Goal: Task Accomplishment & Management: Manage account settings

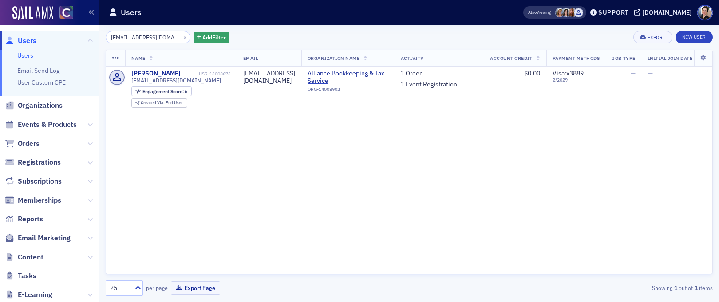
click at [31, 40] on span "Users" at bounding box center [27, 41] width 19 height 10
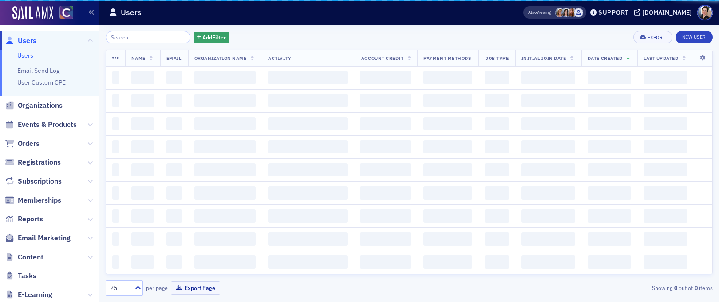
click at [174, 38] on input "search" at bounding box center [148, 37] width 85 height 12
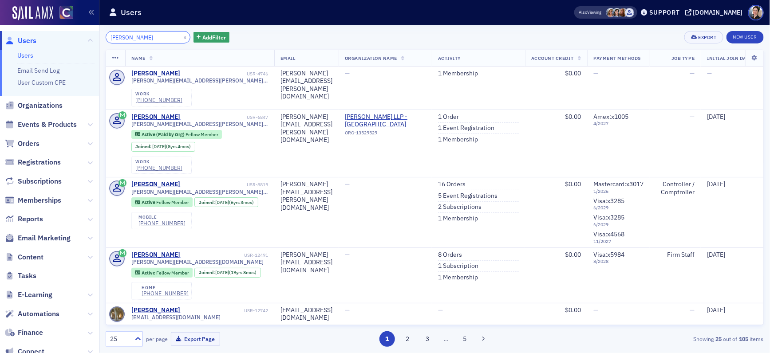
click at [154, 38] on input "rebecca" at bounding box center [148, 37] width 85 height 12
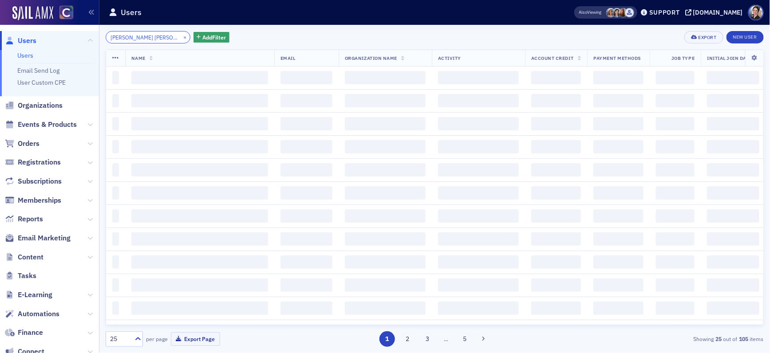
type input "rebecca rae"
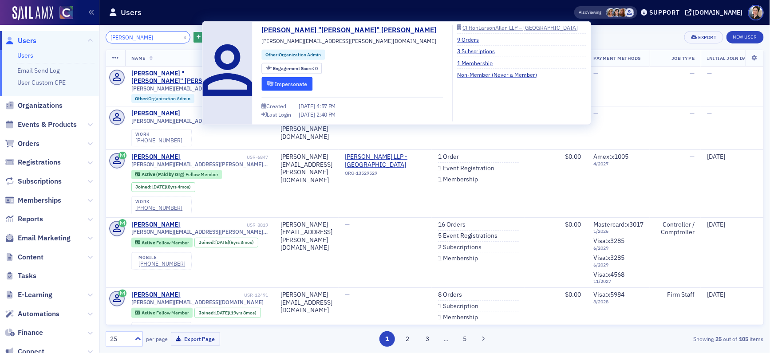
type input "[PERSON_NAME]"
click at [290, 86] on button "Impersonate" at bounding box center [287, 84] width 51 height 14
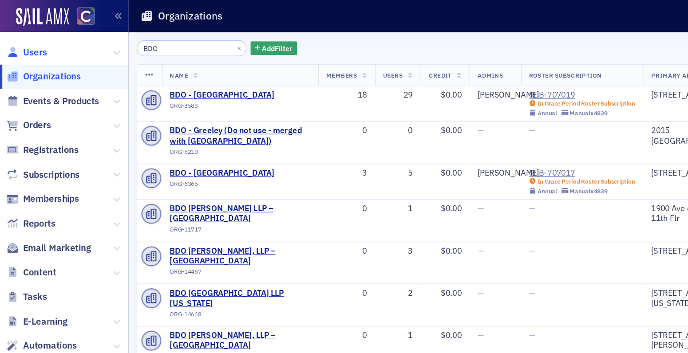
click at [30, 41] on span "Users" at bounding box center [27, 41] width 19 height 10
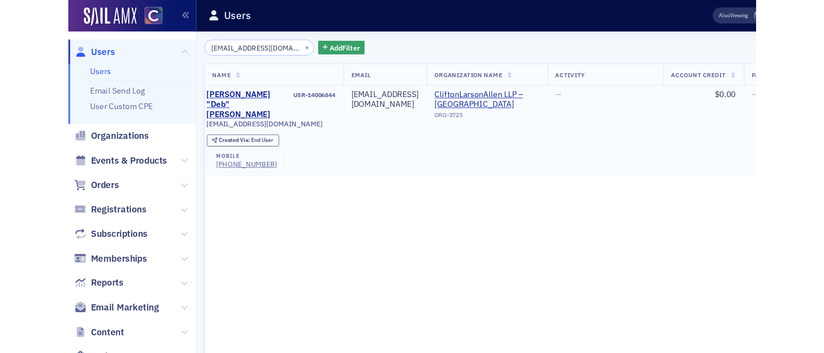
scroll to position [0, 25]
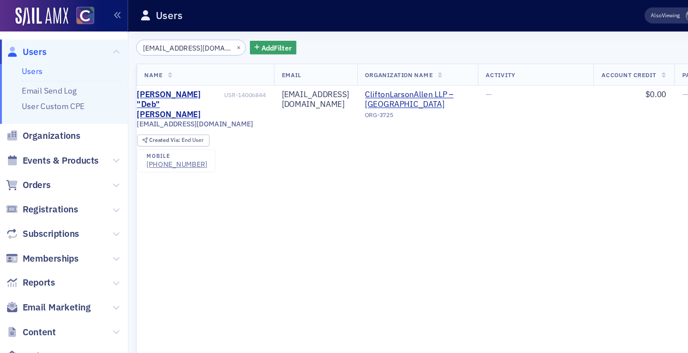
type input "[EMAIL_ADDRESS][DOMAIN_NAME]"
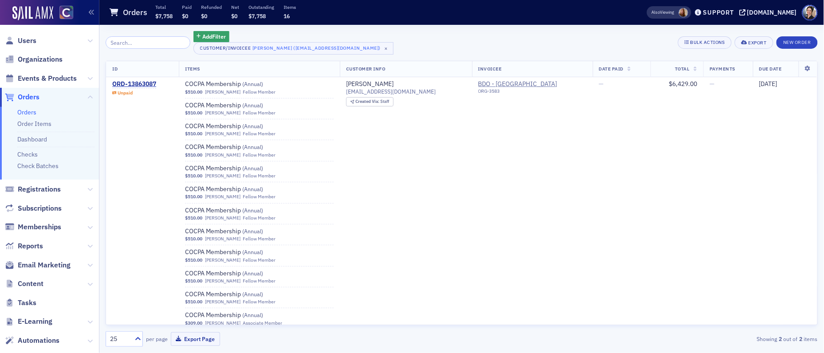
scroll to position [85, 0]
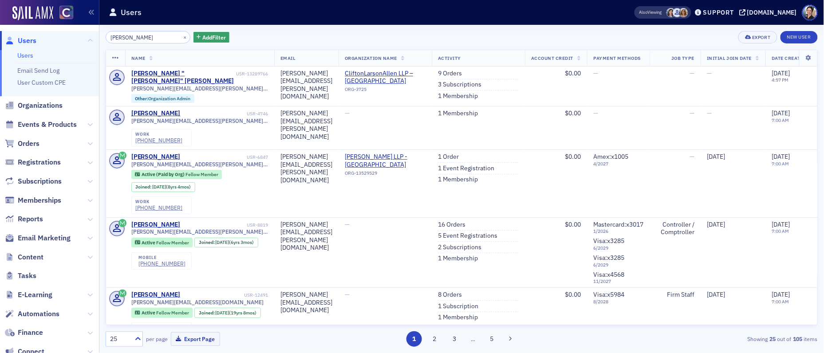
click at [26, 39] on span "Users" at bounding box center [27, 41] width 19 height 10
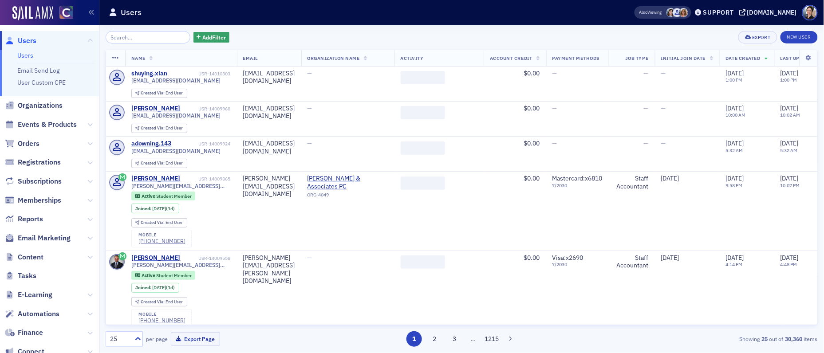
click at [160, 38] on input "search" at bounding box center [148, 37] width 85 height 12
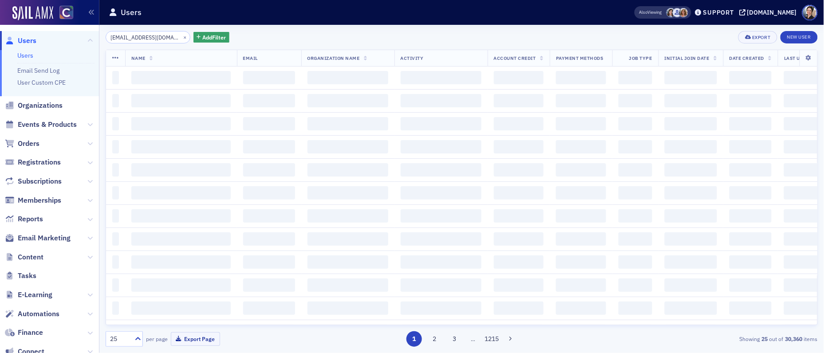
scroll to position [0, 0]
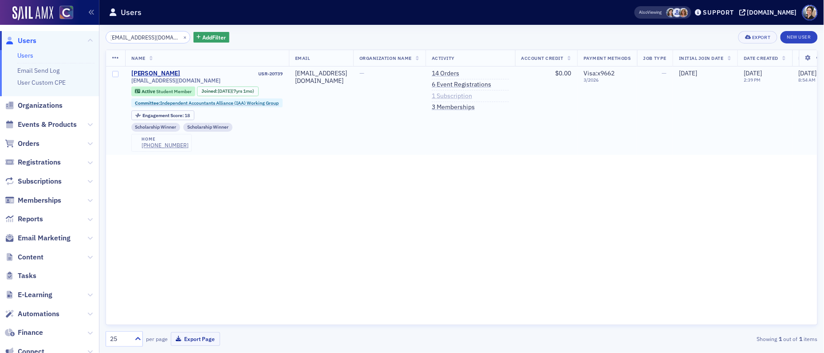
type input "[EMAIL_ADDRESS][DOMAIN_NAME]"
click at [472, 96] on link "1 Subscription" at bounding box center [452, 96] width 40 height 8
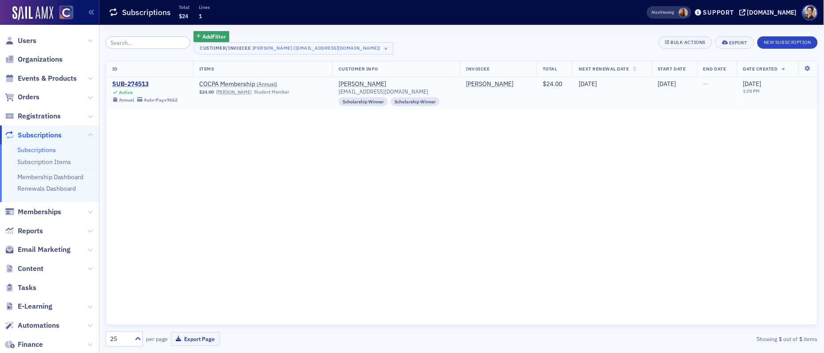
click at [133, 83] on div "SUB-274513" at bounding box center [144, 84] width 65 height 8
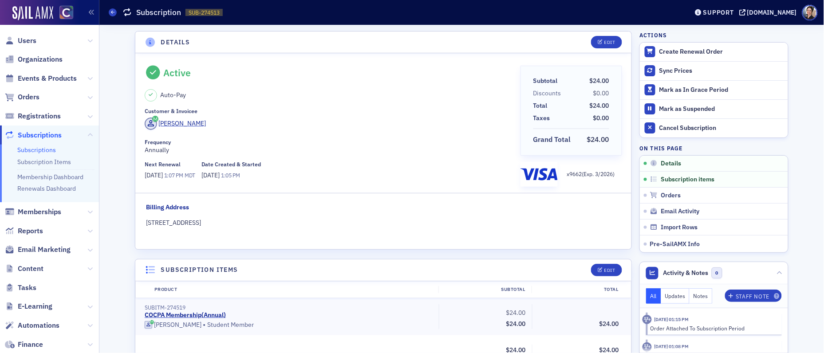
drag, startPoint x: 689, startPoint y: 127, endPoint x: 338, endPoint y: 48, distance: 359.9
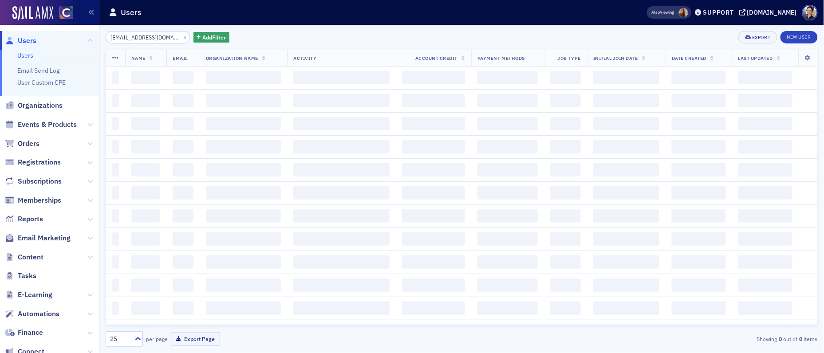
scroll to position [0, 0]
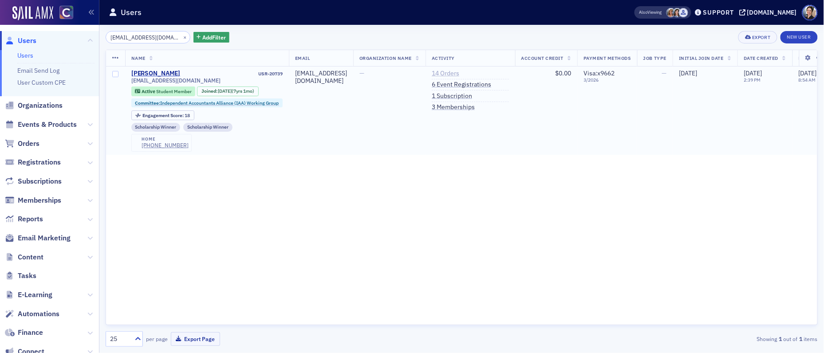
click at [459, 73] on link "14 Orders" at bounding box center [446, 74] width 28 height 8
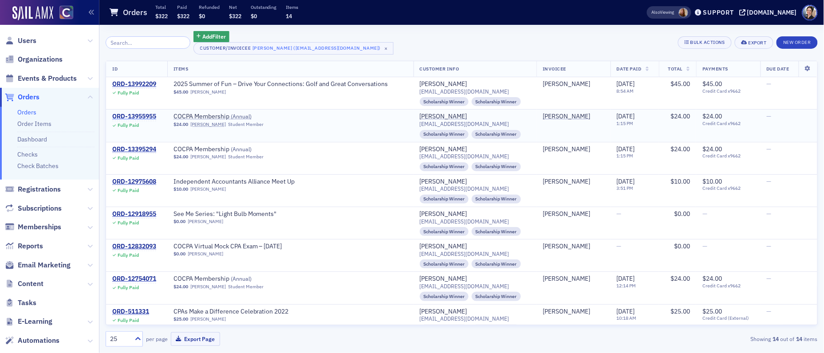
drag, startPoint x: 135, startPoint y: 115, endPoint x: 115, endPoint y: 114, distance: 20.0
click at [135, 115] on div "ORD-13955955" at bounding box center [134, 117] width 44 height 8
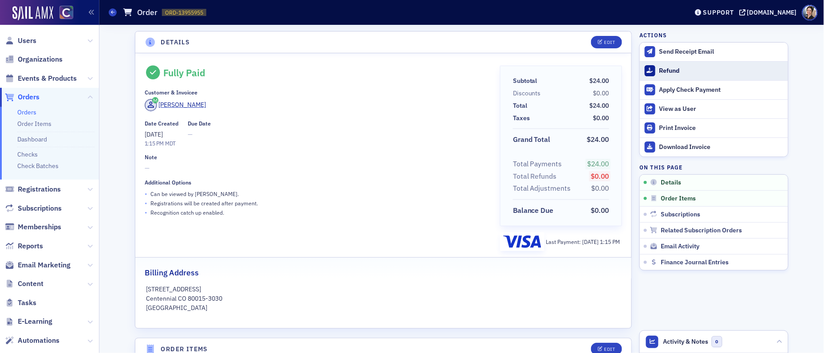
click at [678, 71] on div "Refund" at bounding box center [722, 71] width 124 height 8
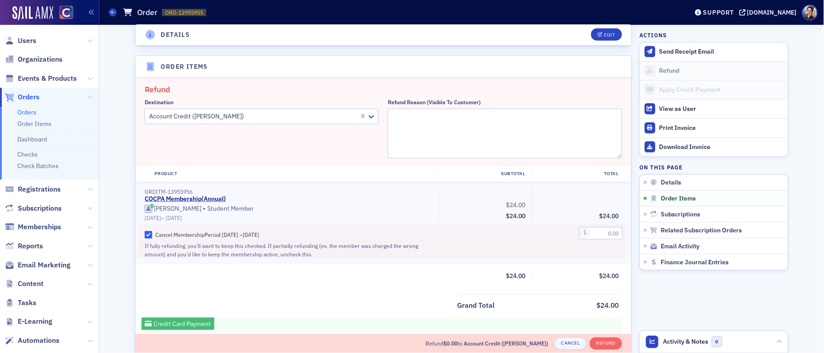
scroll to position [308, 0]
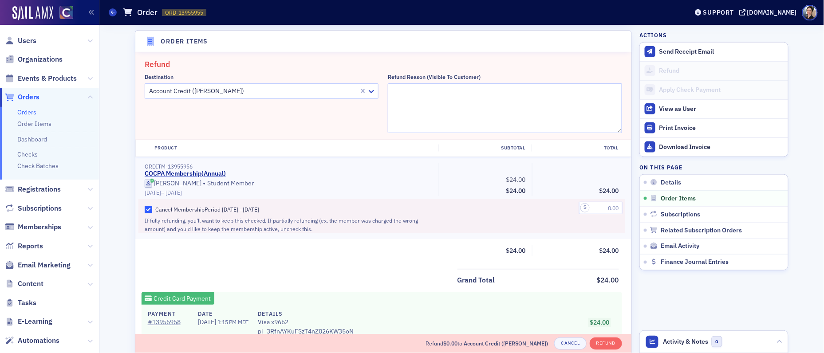
click at [248, 88] on div at bounding box center [253, 91] width 210 height 11
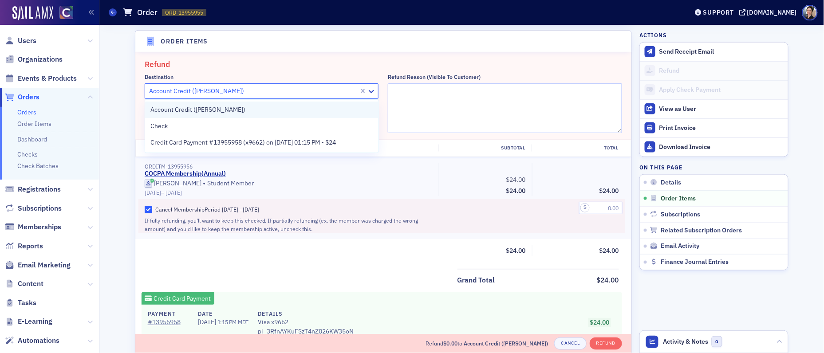
click at [189, 109] on span "Account Credit (Xiaoyong Olsen)" at bounding box center [197, 109] width 95 height 9
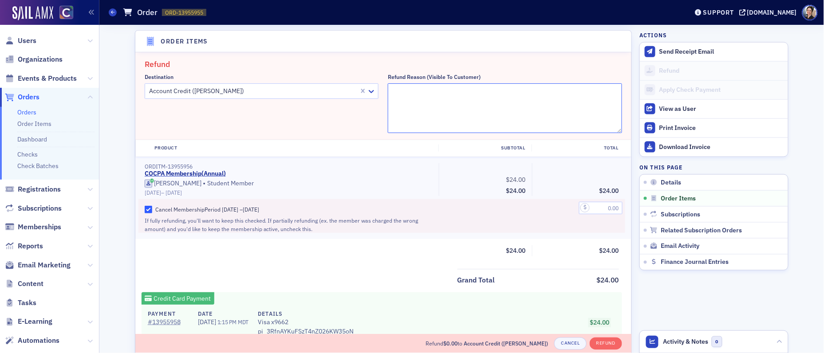
click at [462, 95] on textarea "Refund Reason (Visible to Customer)" at bounding box center [505, 108] width 234 height 50
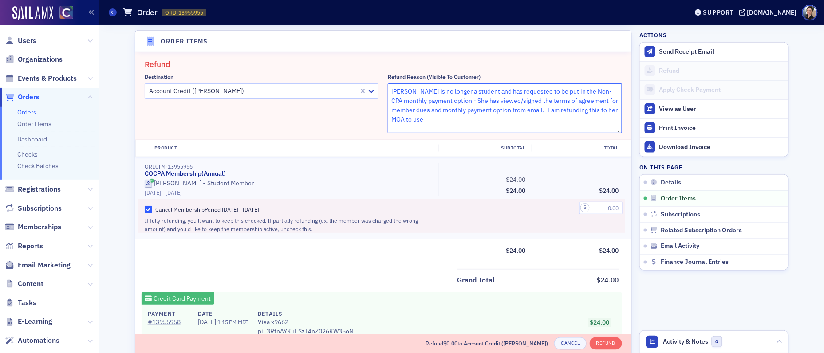
type textarea "Xiaoyong is no longer a student and has requested to be put in the Non-CPA mont…"
click at [490, 121] on textarea "Xiaoyong is no longer a student and has requested to be put in the Non-CPA mont…" at bounding box center [505, 108] width 234 height 50
drag, startPoint x: 547, startPoint y: 110, endPoint x: 550, endPoint y: 117, distance: 7.8
click at [550, 117] on textarea "Xiaoyong is no longer a student and has requested to be put in the Non-CPA mont…" at bounding box center [505, 108] width 234 height 50
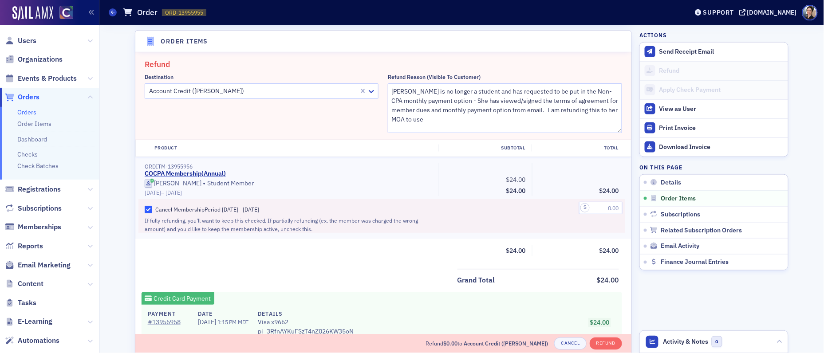
drag, startPoint x: 346, startPoint y: 127, endPoint x: 378, endPoint y: 108, distance: 36.6
click at [347, 127] on div "Destination Account Credit (Xiaoyong Olsen)" at bounding box center [262, 103] width 234 height 59
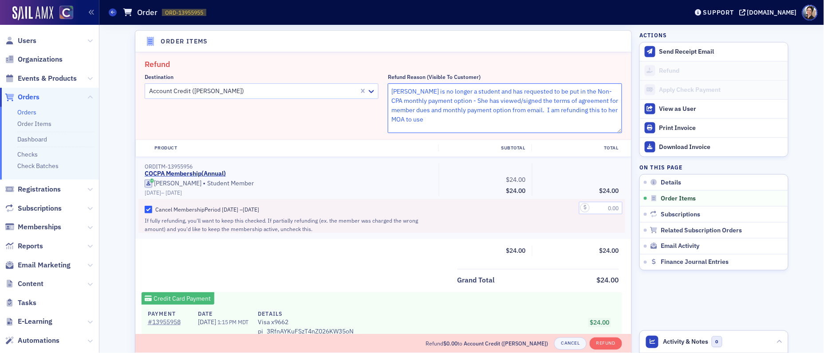
drag, startPoint x: 391, startPoint y: 92, endPoint x: 432, endPoint y: 118, distance: 48.7
click at [432, 118] on textarea "Xiaoyong is no longer a student and has requested to be put in the Non-CPA mont…" at bounding box center [505, 108] width 234 height 50
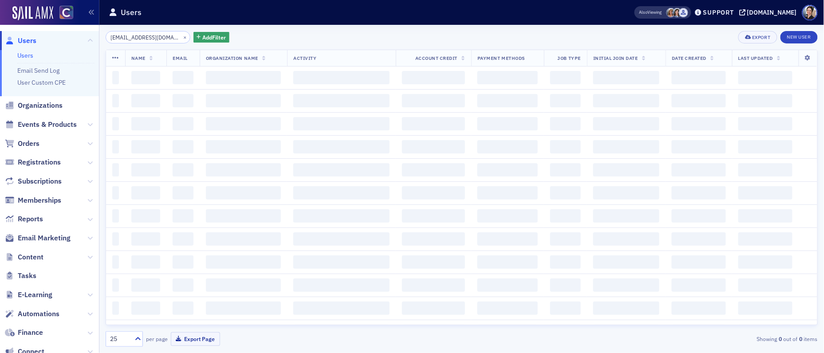
scroll to position [0, 0]
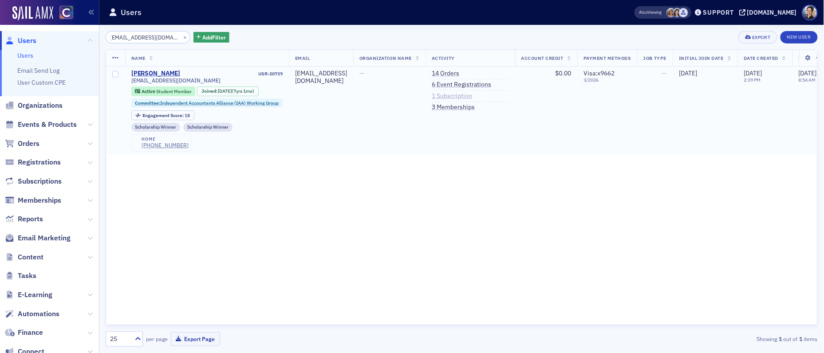
click at [472, 97] on link "1 Subscription" at bounding box center [452, 96] width 40 height 8
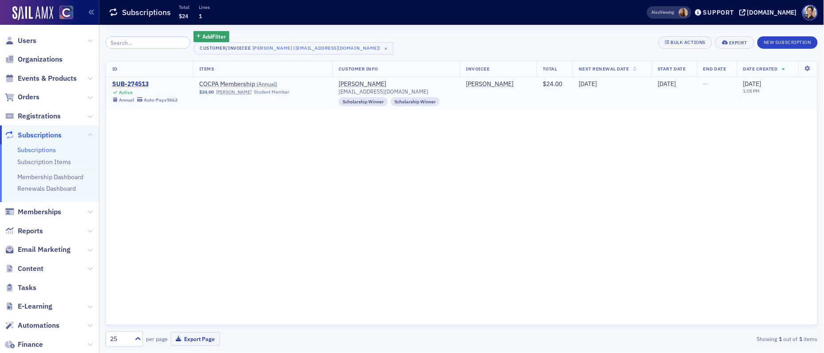
click at [143, 83] on div "SUB-274513" at bounding box center [144, 84] width 65 height 8
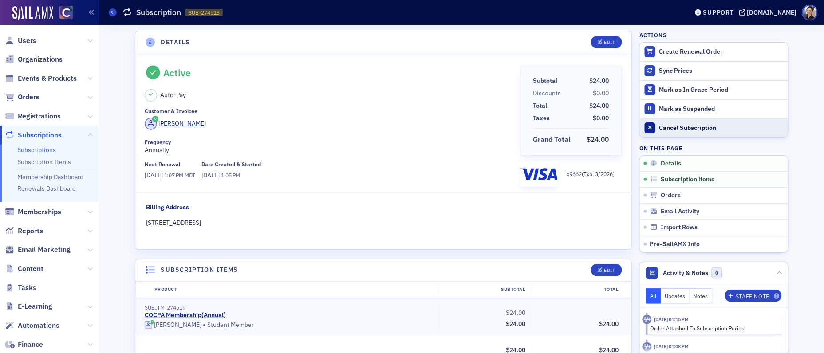
click at [696, 126] on div "Cancel Subscription" at bounding box center [722, 128] width 124 height 8
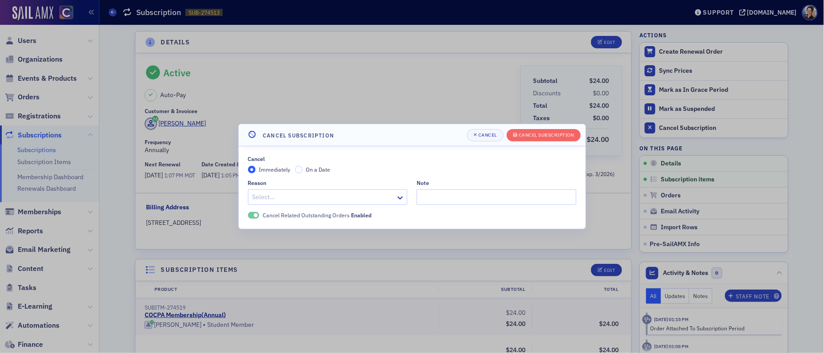
click at [282, 195] on div at bounding box center [324, 197] width 144 height 11
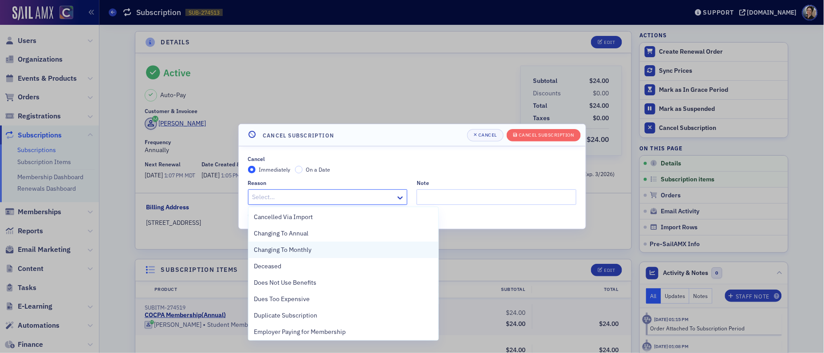
click at [280, 249] on span "Changing To Monthly" at bounding box center [283, 250] width 58 height 9
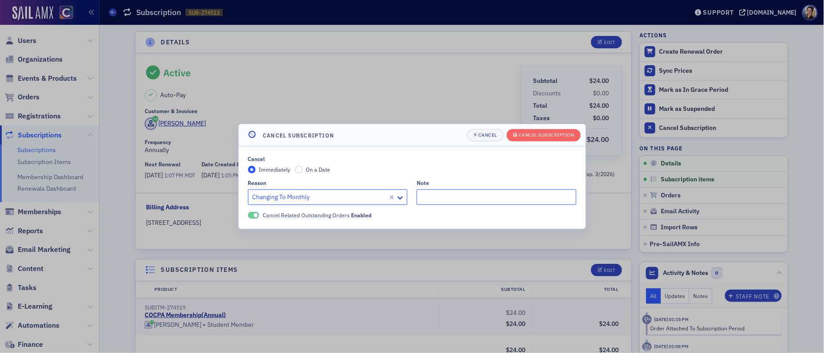
click at [444, 195] on input "Note" at bounding box center [497, 198] width 160 height 16
type input "Changing to monthly Non-CPA Member - pmg"
click at [548, 135] on div "Cancel Subscription" at bounding box center [546, 135] width 55 height 5
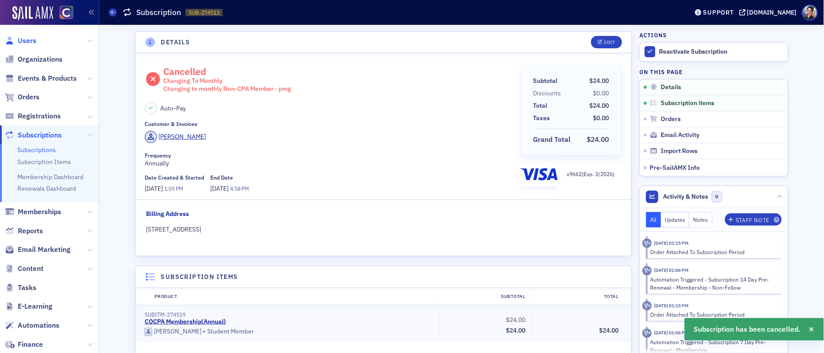
click at [28, 39] on span "Users" at bounding box center [27, 41] width 19 height 10
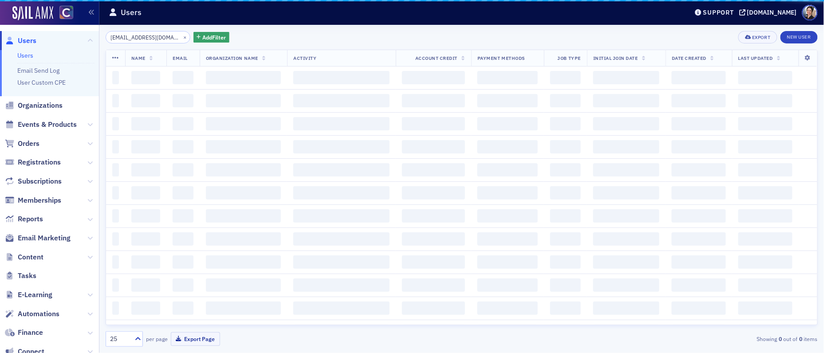
scroll to position [0, 1]
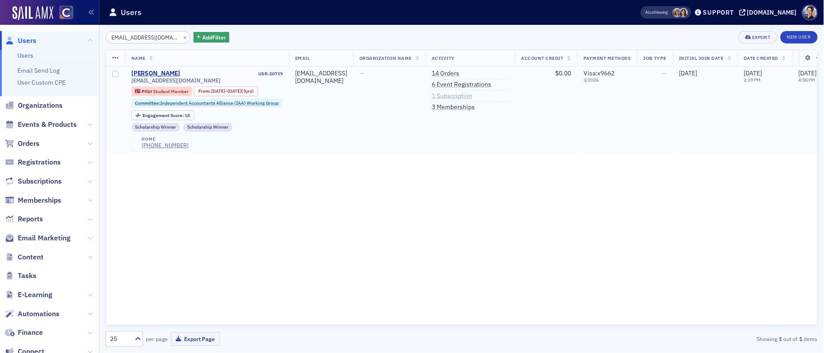
click at [472, 97] on link "1 Subscription" at bounding box center [452, 96] width 40 height 8
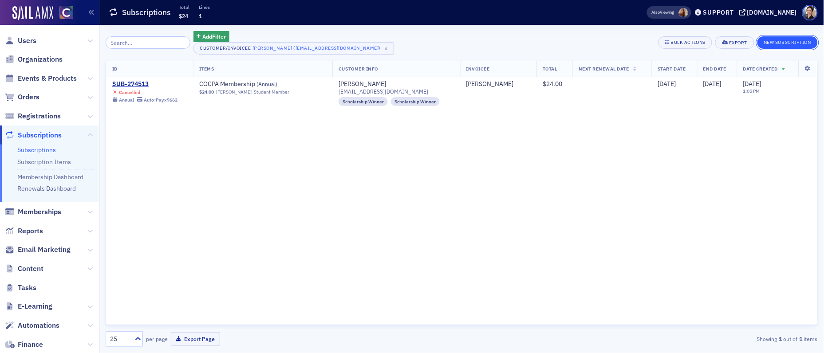
click at [796, 41] on button "New Subscription" at bounding box center [788, 42] width 60 height 12
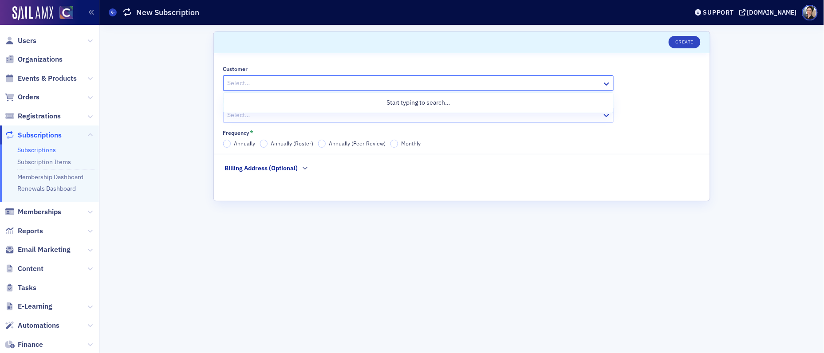
click at [243, 82] on div at bounding box center [414, 83] width 375 height 11
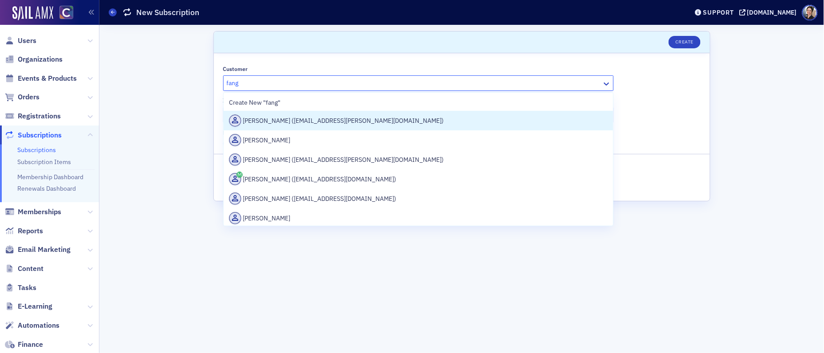
type input "fang"
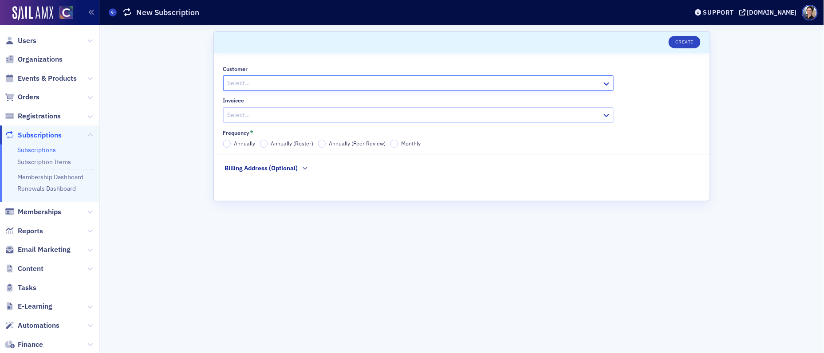
click at [275, 82] on div at bounding box center [414, 83] width 375 height 11
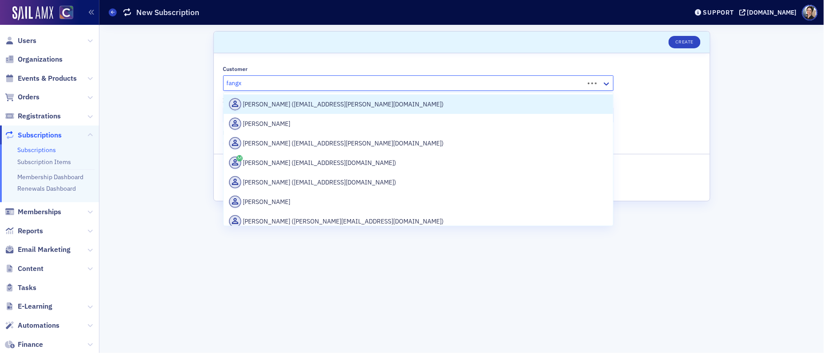
type input "fangxi"
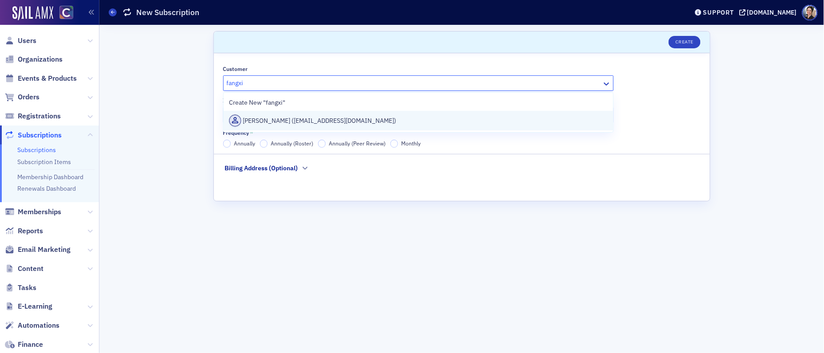
click at [323, 121] on div "[PERSON_NAME] ([EMAIL_ADDRESS][DOMAIN_NAME])" at bounding box center [418, 121] width 379 height 12
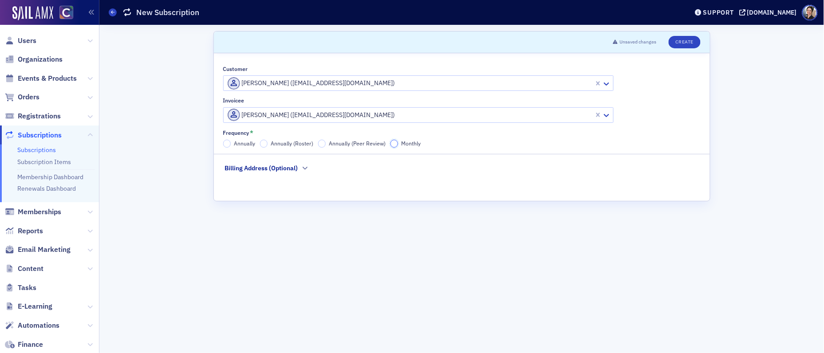
click at [394, 144] on input "Monthly" at bounding box center [395, 144] width 8 height 8
click at [687, 43] on button "Create" at bounding box center [685, 42] width 32 height 12
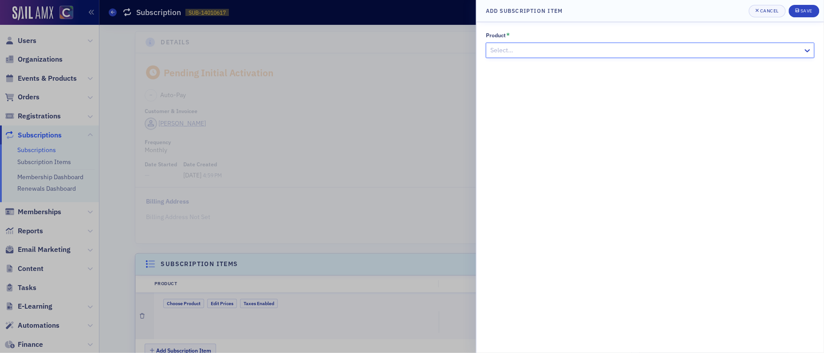
click at [535, 50] on div at bounding box center [646, 50] width 313 height 11
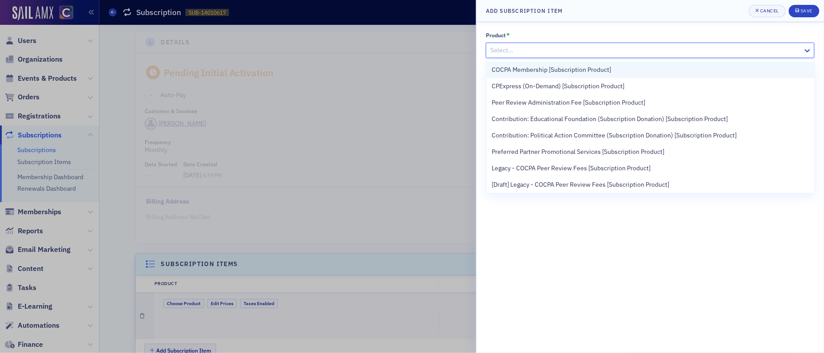
click at [534, 69] on span "COCPA Membership [Subscription Product]" at bounding box center [551, 69] width 119 height 9
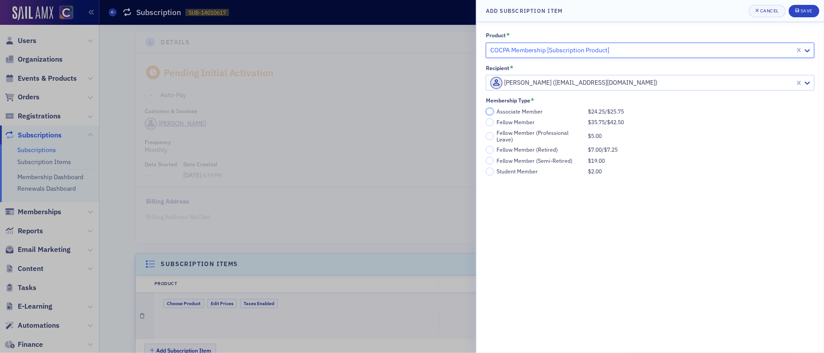
click at [491, 111] on input "Associate Member $24.25 / $25.75" at bounding box center [490, 112] width 8 height 8
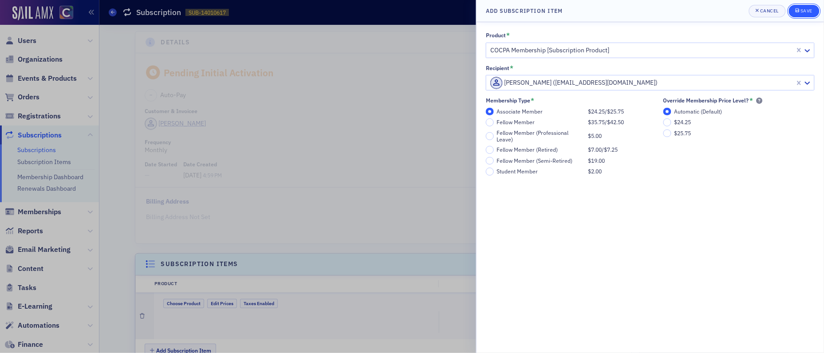
click at [810, 12] on div "Save" at bounding box center [807, 10] width 12 height 5
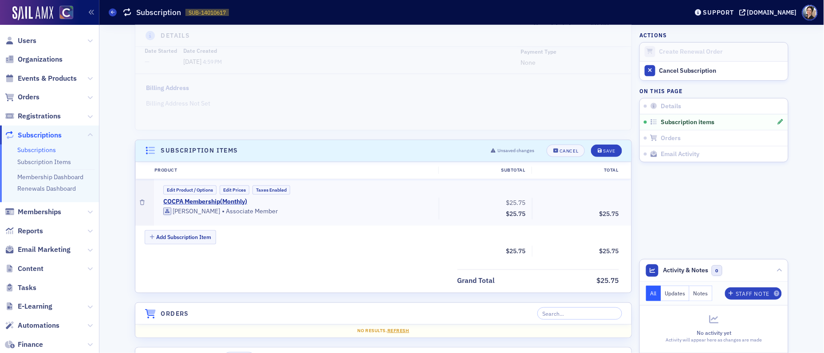
scroll to position [157, 0]
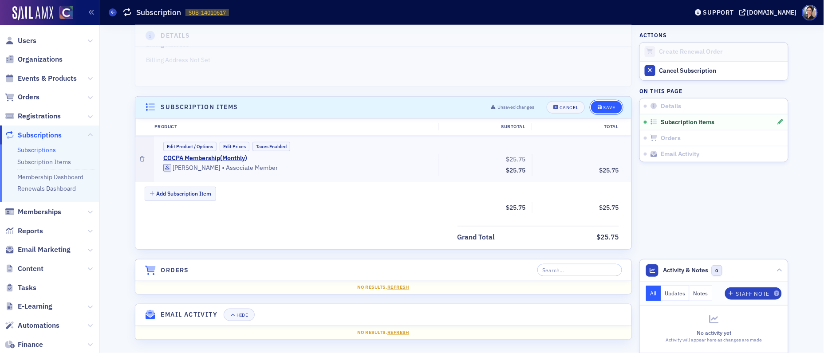
click at [605, 107] on div "Save" at bounding box center [610, 107] width 12 height 5
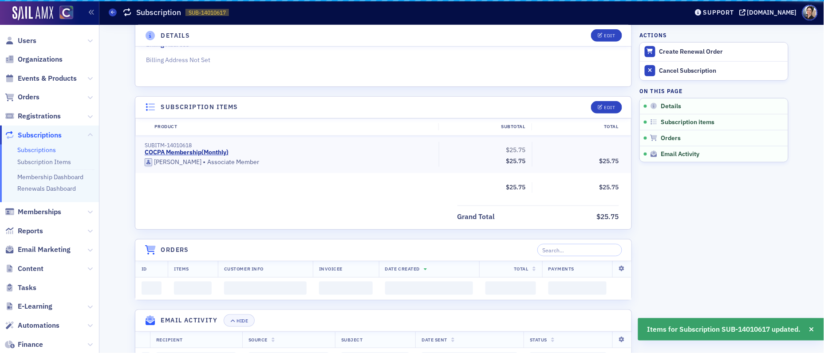
scroll to position [139, 0]
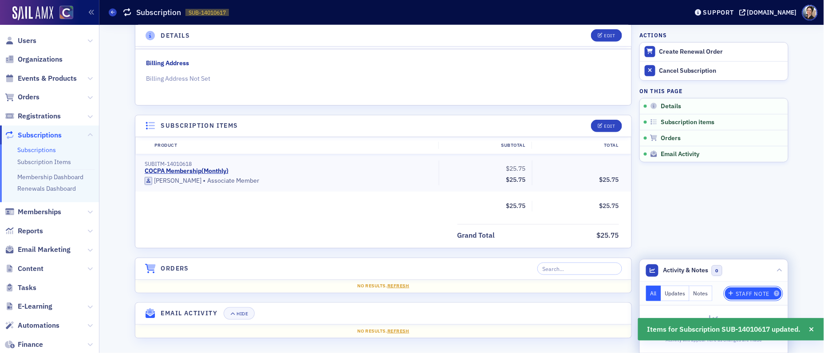
click at [750, 293] on div "Staff Note" at bounding box center [754, 294] width 34 height 5
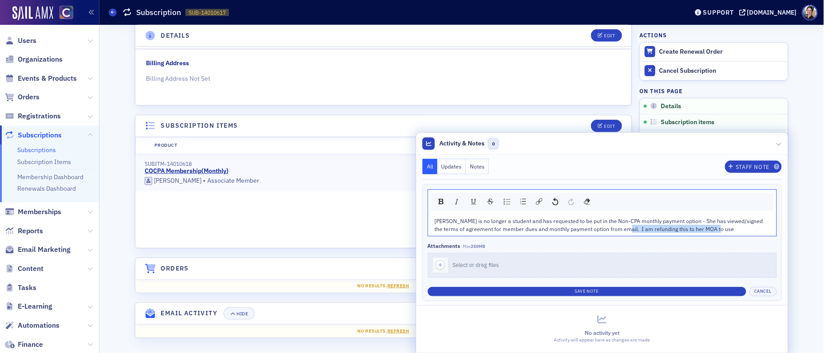
drag, startPoint x: 613, startPoint y: 230, endPoint x: 732, endPoint y: 228, distance: 118.5
click at [732, 228] on div "Xiaoyong is no longer a student and has requested to be put in the Non-CPA mont…" at bounding box center [603, 225] width 336 height 16
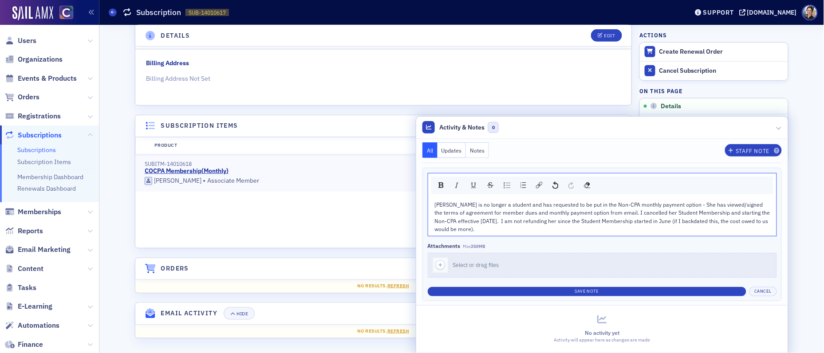
click at [531, 221] on span "Xiaoyong is no longer a student and has requested to be put in the Non-CPA mont…" at bounding box center [603, 217] width 337 height 32
drag, startPoint x: 516, startPoint y: 228, endPoint x: 522, endPoint y: 228, distance: 5.8
click at [516, 228] on div "Xiaoyong is no longer a student and has requested to be put in the Non-CPA mont…" at bounding box center [603, 217] width 336 height 33
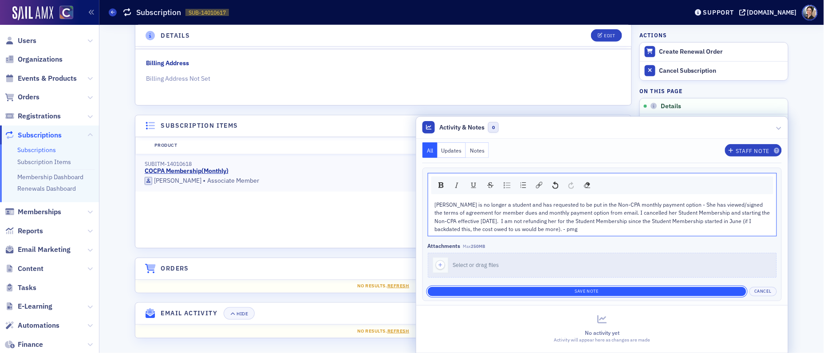
click at [623, 294] on button "Save Note" at bounding box center [587, 291] width 319 height 9
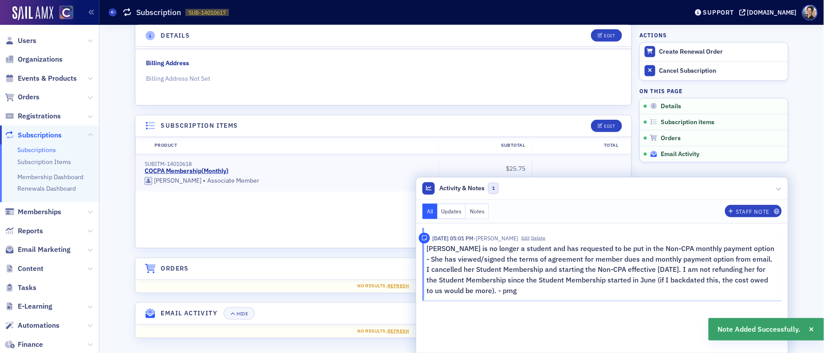
drag, startPoint x: 779, startPoint y: 189, endPoint x: 760, endPoint y: 155, distance: 38.9
click at [779, 189] on icon at bounding box center [779, 188] width 5 height 5
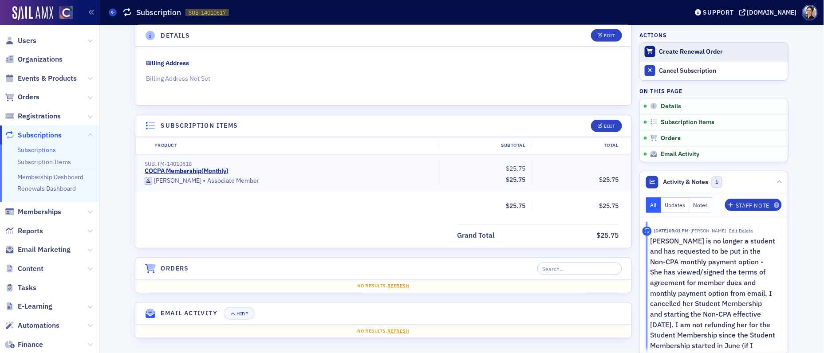
click at [686, 48] on div "Create Renewal Order" at bounding box center [722, 52] width 124 height 8
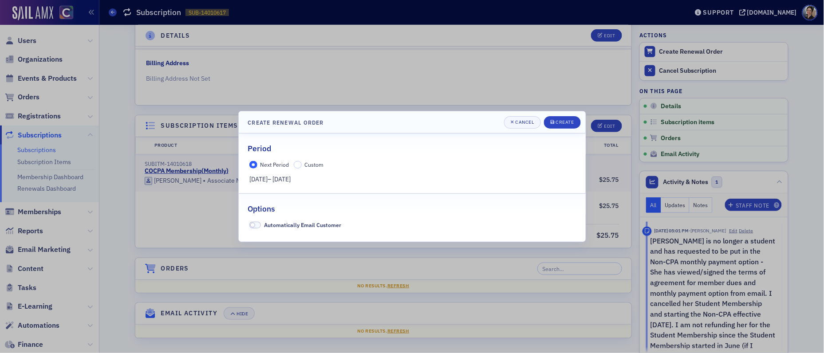
click at [261, 226] on label "Automatically Email Customer" at bounding box center [295, 225] width 92 height 8
click at [260, 226] on span at bounding box center [255, 225] width 12 height 7
click at [567, 123] on div "Create" at bounding box center [565, 122] width 18 height 5
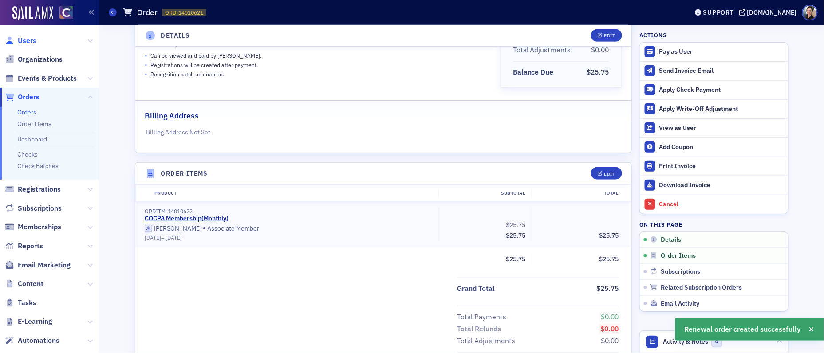
click at [29, 42] on span "Users" at bounding box center [27, 41] width 19 height 10
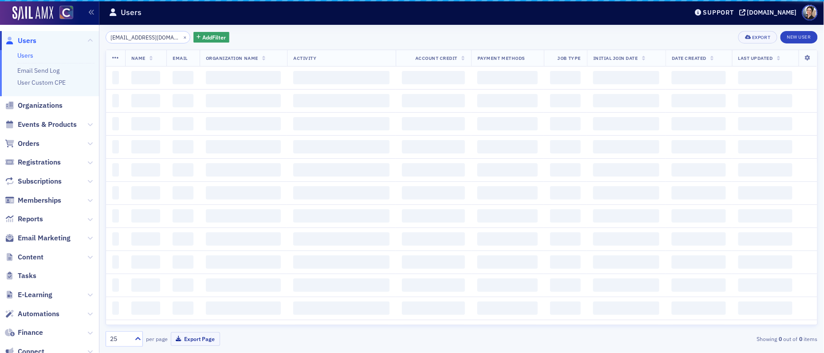
scroll to position [0, 1]
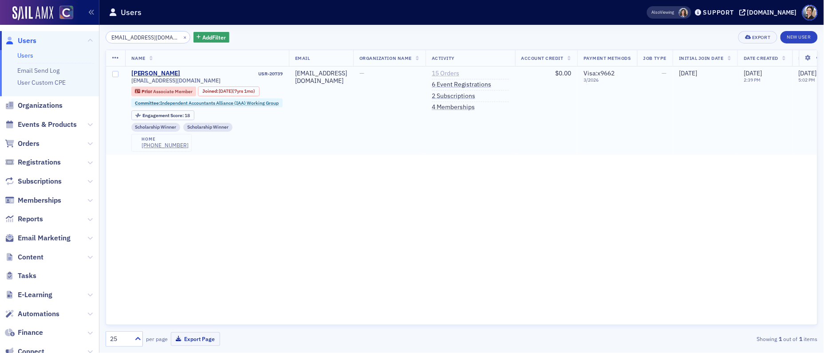
click at [459, 71] on link "15 Orders" at bounding box center [446, 74] width 28 height 8
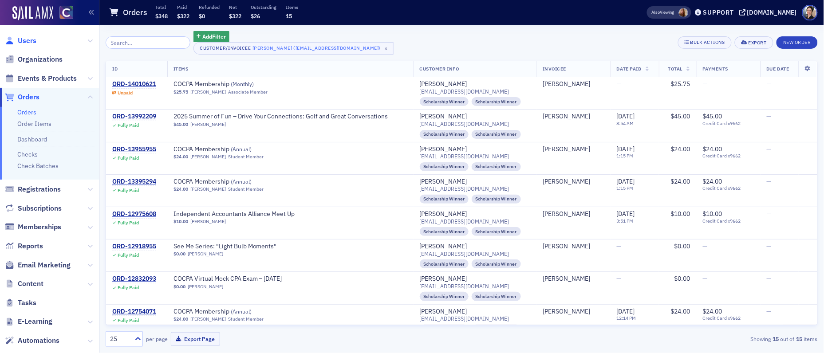
click at [26, 41] on span "Users" at bounding box center [27, 41] width 19 height 10
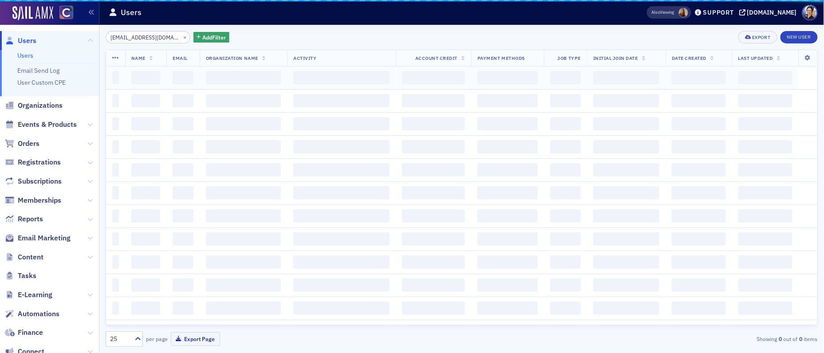
scroll to position [0, 0]
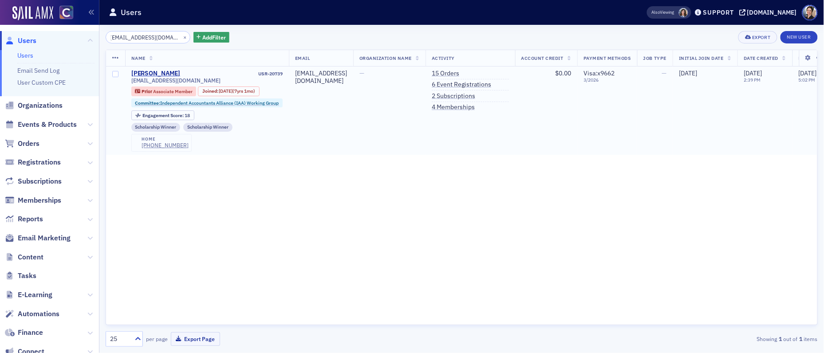
drag, startPoint x: 485, startPoint y: 98, endPoint x: 525, endPoint y: 97, distance: 40.0
click at [475, 98] on link "2 Subscriptions" at bounding box center [454, 96] width 44 height 8
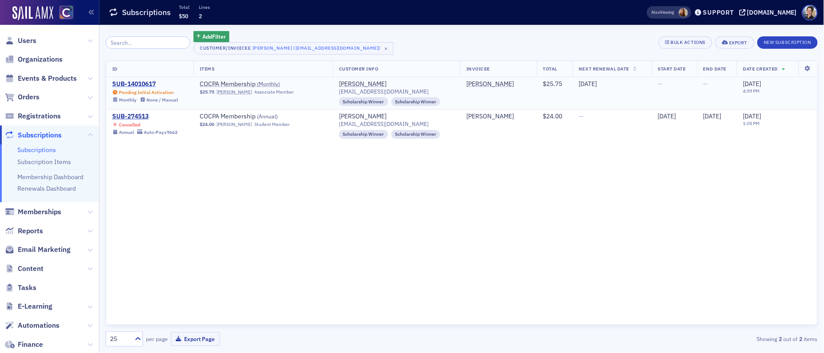
drag, startPoint x: 144, startPoint y: 84, endPoint x: 118, endPoint y: 80, distance: 26.9
click at [144, 84] on div "SUB-14010617" at bounding box center [145, 84] width 66 height 8
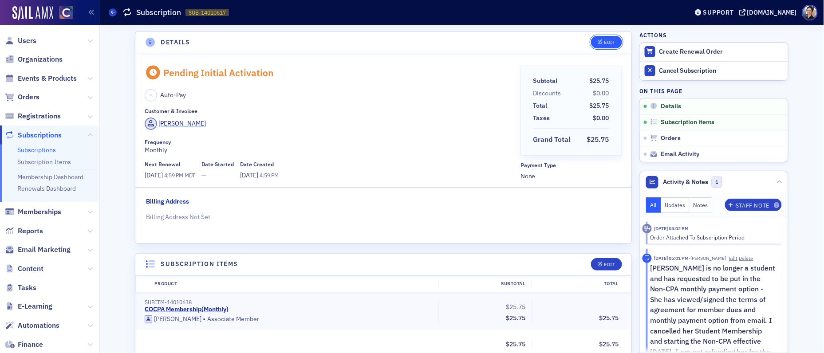
click at [607, 40] on div "Edit" at bounding box center [610, 42] width 11 height 5
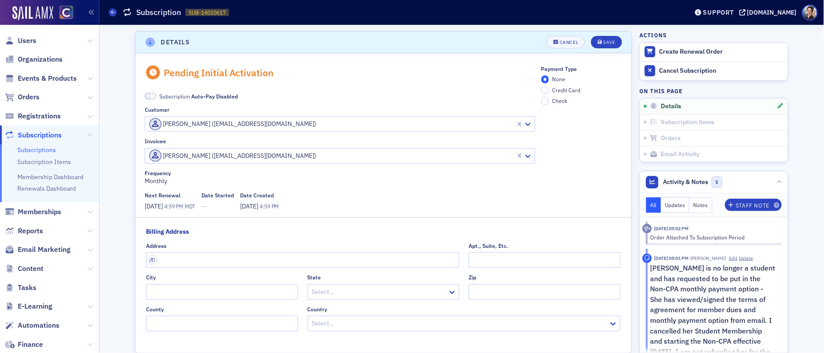
scroll to position [2, 0]
click at [154, 94] on span at bounding box center [151, 94] width 12 height 7
click at [547, 89] on input "Credit Card" at bounding box center [546, 89] width 8 height 8
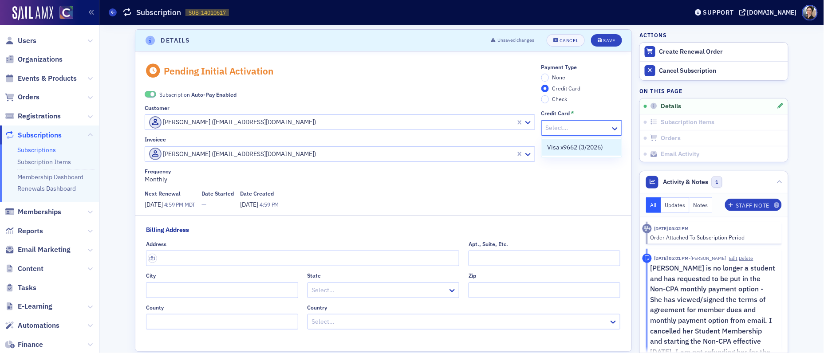
click at [580, 129] on div at bounding box center [577, 128] width 65 height 11
drag, startPoint x: 568, startPoint y: 149, endPoint x: 559, endPoint y: 147, distance: 9.5
click at [568, 149] on span "Visa x9662 (3/2026)" at bounding box center [575, 147] width 56 height 9
click at [612, 40] on div "Save" at bounding box center [610, 40] width 12 height 5
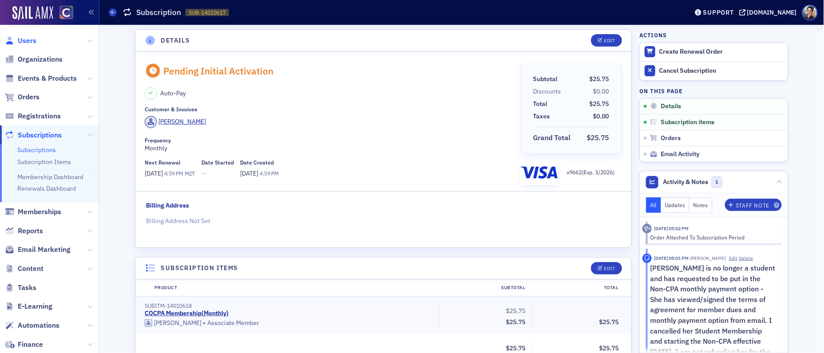
click at [27, 42] on span "Users" at bounding box center [27, 41] width 19 height 10
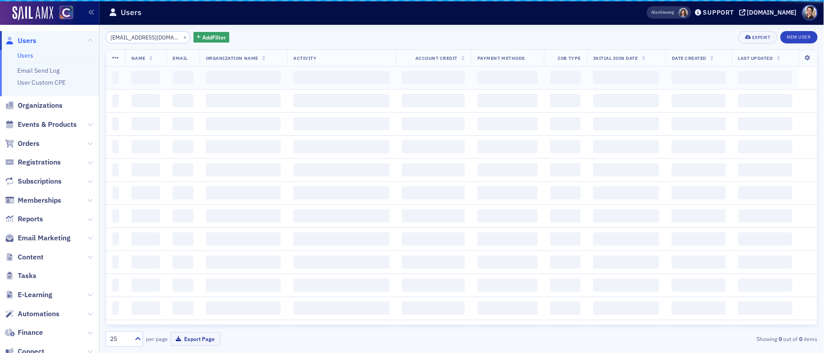
scroll to position [0, 1]
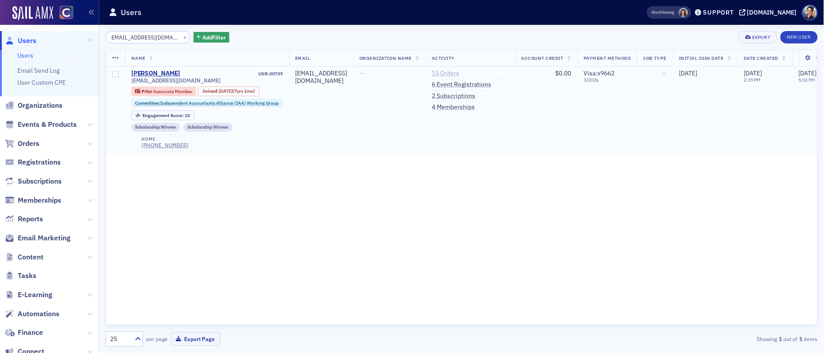
click at [459, 75] on link "15 Orders" at bounding box center [446, 74] width 28 height 8
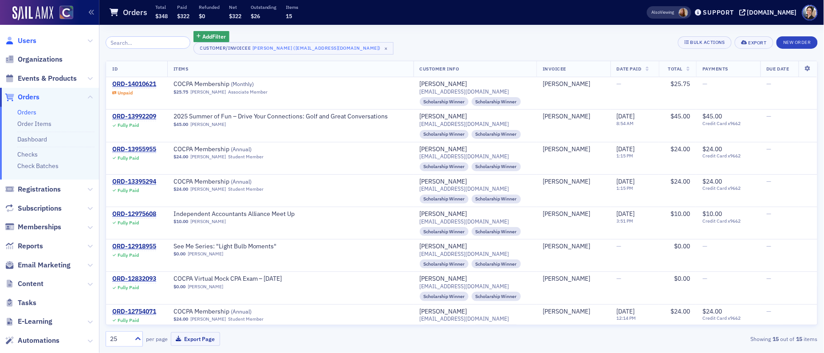
click at [28, 40] on span "Users" at bounding box center [27, 41] width 19 height 10
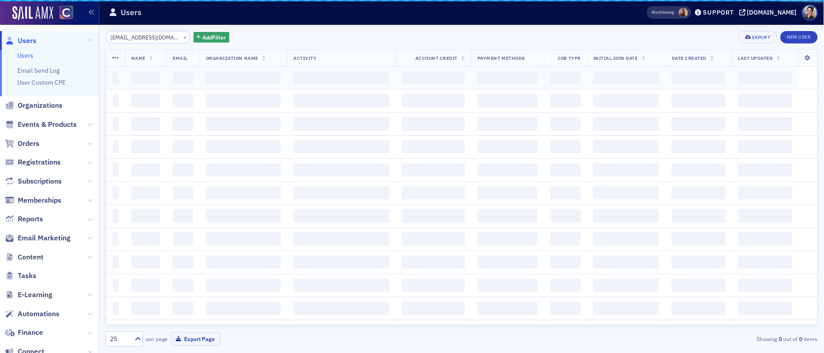
scroll to position [0, 0]
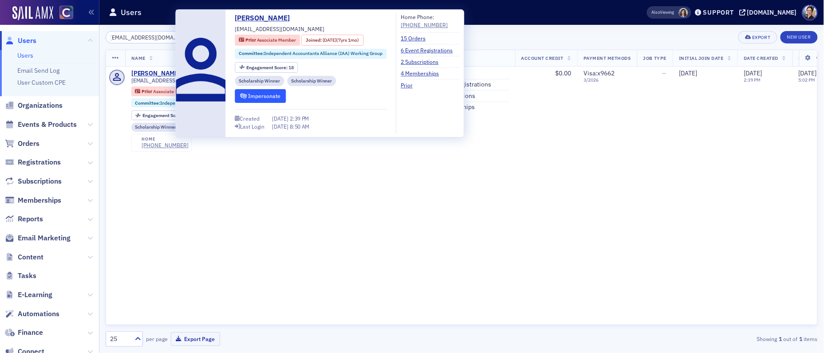
click at [275, 96] on button "Impersonate" at bounding box center [260, 96] width 51 height 14
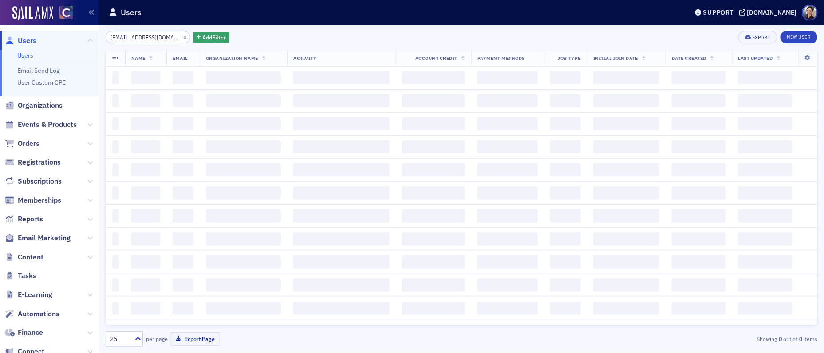
scroll to position [0, 0]
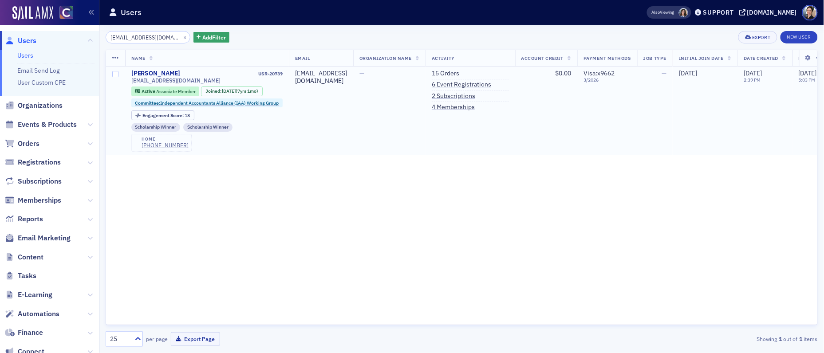
drag, startPoint x: 482, startPoint y: 97, endPoint x: 400, endPoint y: 91, distance: 81.9
click at [475, 97] on link "2 Subscriptions" at bounding box center [454, 96] width 44 height 8
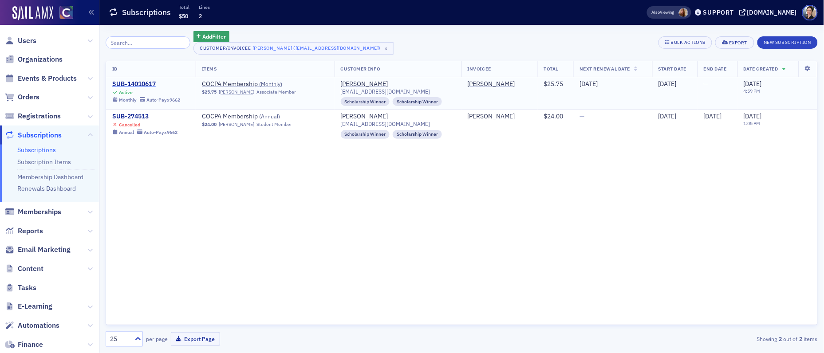
click at [137, 85] on div "SUB-14010617" at bounding box center [146, 84] width 68 height 8
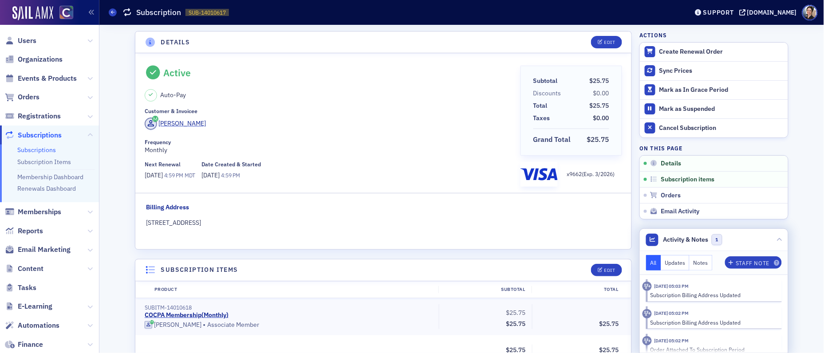
click at [701, 263] on button "Notes" at bounding box center [701, 263] width 23 height 16
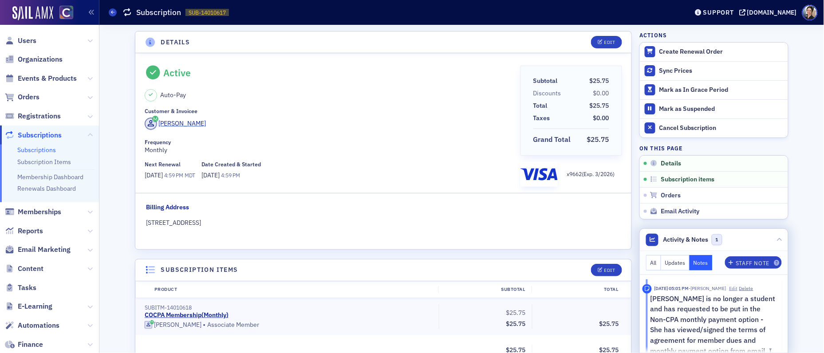
click at [738, 289] on button "Edit" at bounding box center [734, 288] width 8 height 7
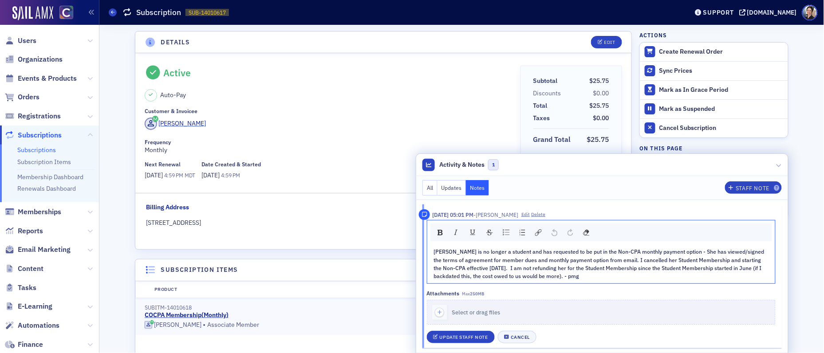
click at [585, 277] on div "[PERSON_NAME] is no longer a student and has requested to be put in the Non-CPA…" at bounding box center [602, 264] width 336 height 33
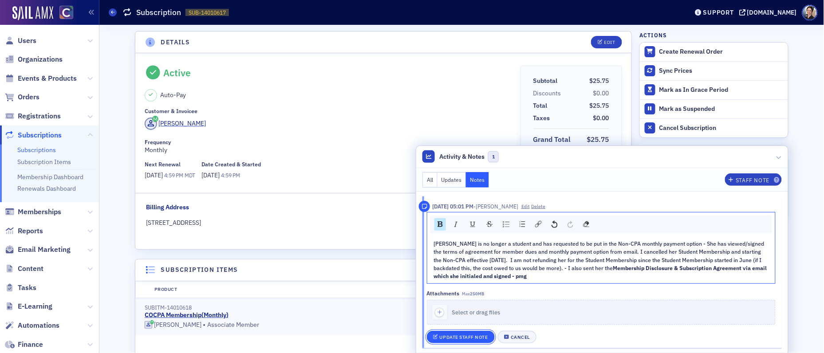
click at [475, 340] on div "Update Staff Note" at bounding box center [464, 337] width 48 height 5
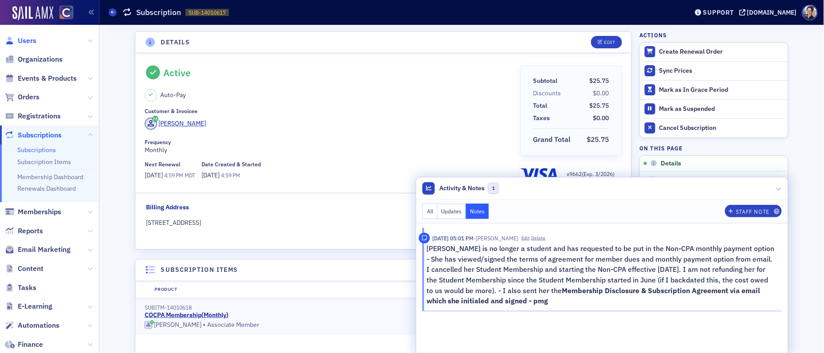
click at [33, 40] on span "Users" at bounding box center [27, 41] width 19 height 10
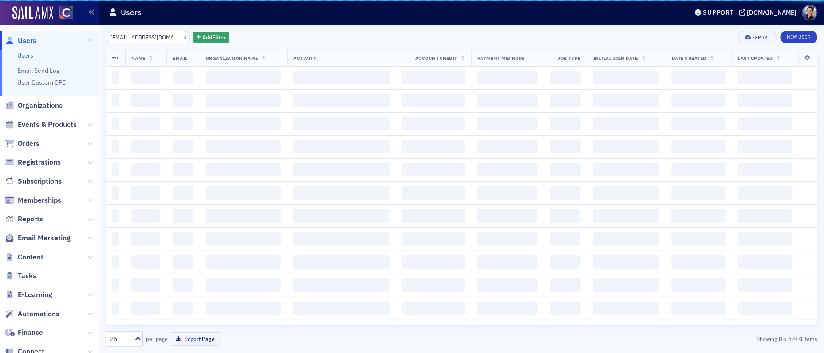
scroll to position [0, 1]
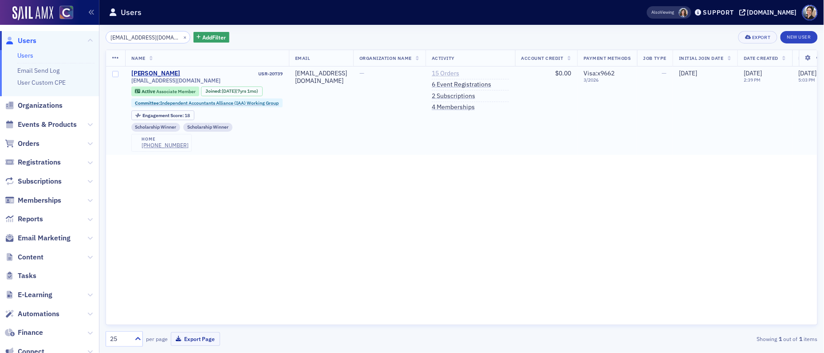
click at [459, 74] on link "15 Orders" at bounding box center [446, 74] width 28 height 8
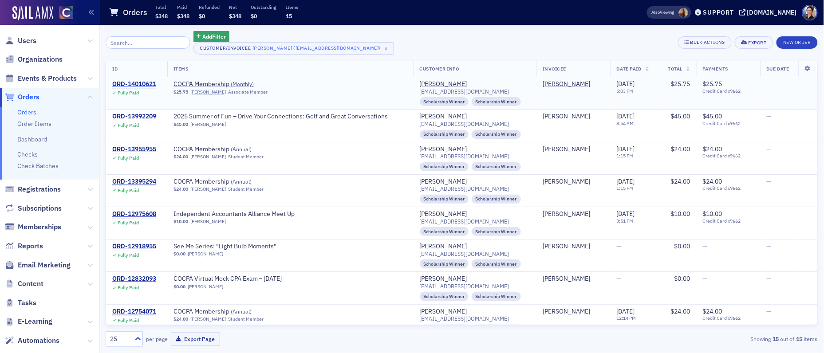
click at [134, 84] on div "ORD-14010621" at bounding box center [134, 84] width 44 height 8
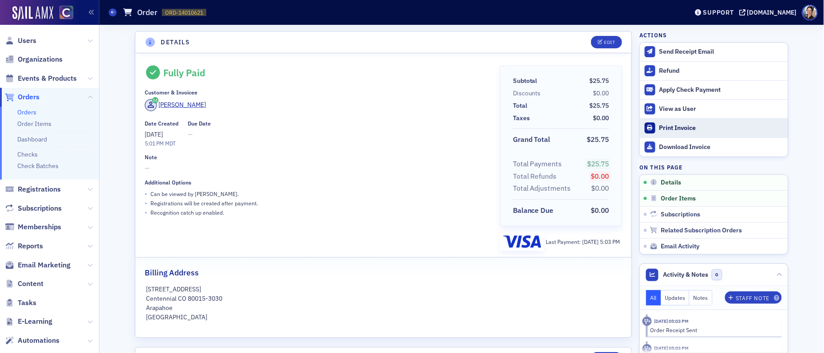
click at [678, 129] on div "Print Invoice" at bounding box center [722, 128] width 124 height 8
click at [29, 40] on span "Users" at bounding box center [27, 41] width 19 height 10
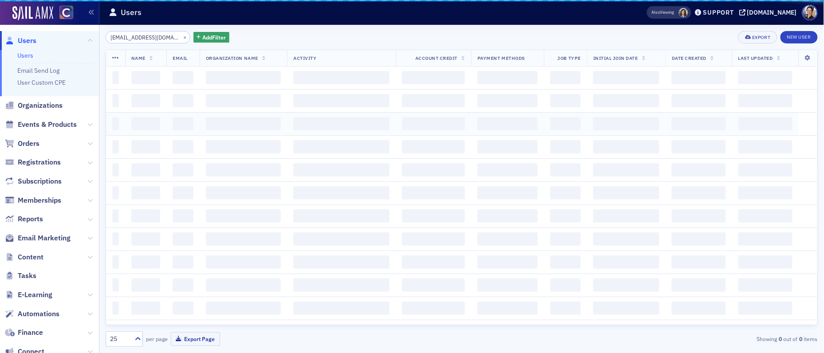
scroll to position [0, 1]
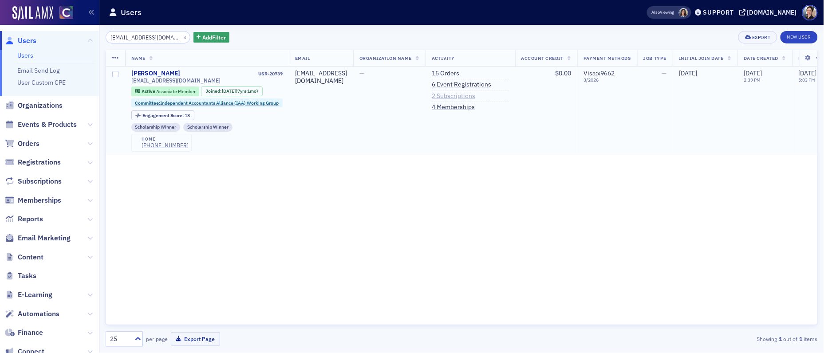
click at [475, 97] on link "2 Subscriptions" at bounding box center [454, 96] width 44 height 8
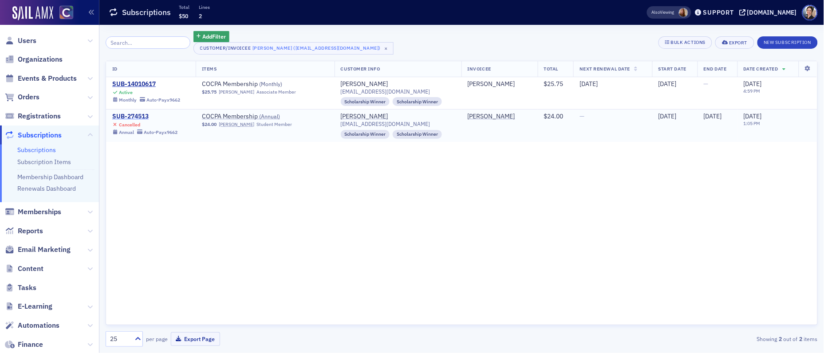
click at [135, 113] on div "SUB-274513" at bounding box center [144, 117] width 65 height 8
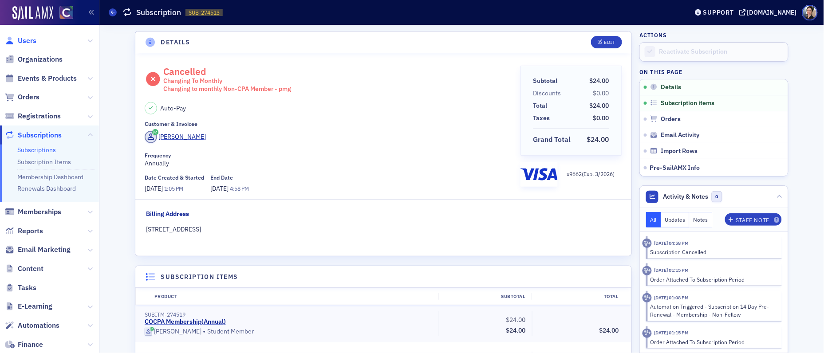
click at [29, 41] on span "Users" at bounding box center [27, 41] width 19 height 10
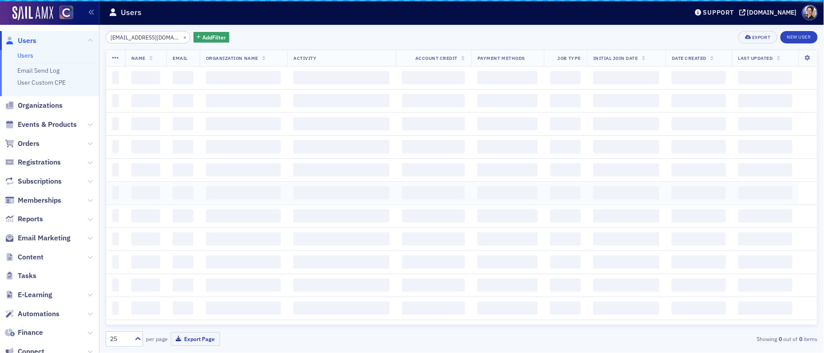
scroll to position [0, 1]
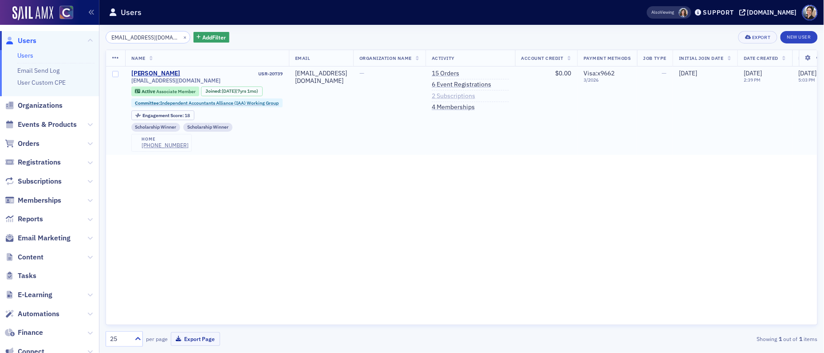
click at [475, 94] on link "2 Subscriptions" at bounding box center [454, 96] width 44 height 8
